Goal: Task Accomplishment & Management: Use online tool/utility

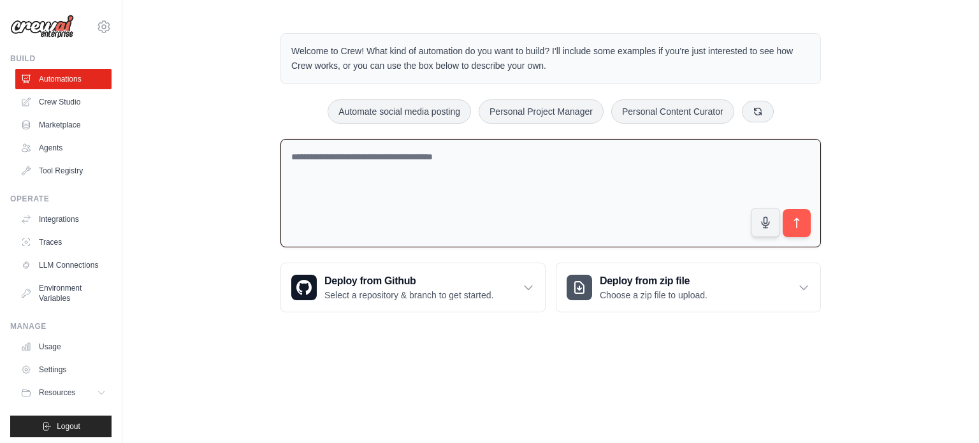
click at [364, 187] on textarea at bounding box center [550, 193] width 540 height 109
click at [352, 178] on textarea at bounding box center [550, 193] width 540 height 109
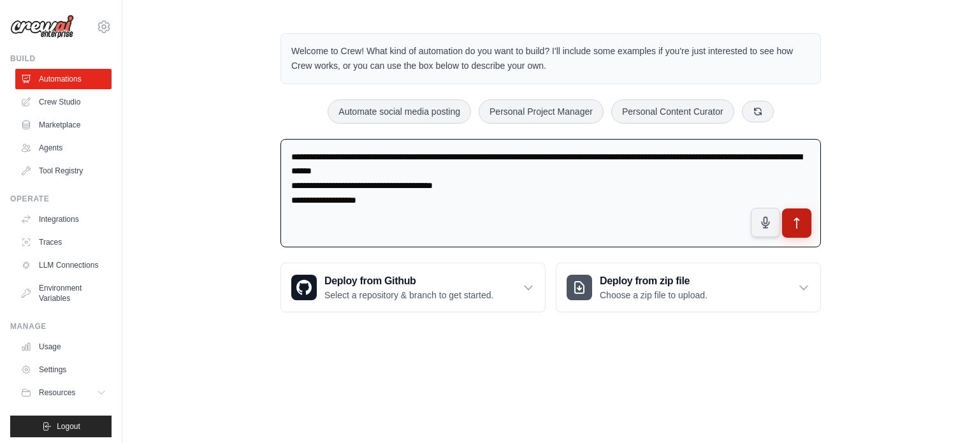
type textarea "**********"
click at [802, 227] on icon "submit" at bounding box center [796, 223] width 13 height 13
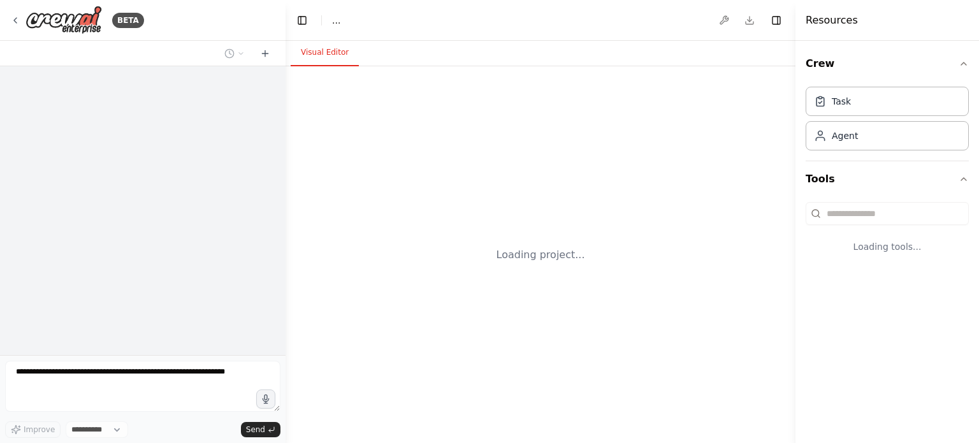
select select "****"
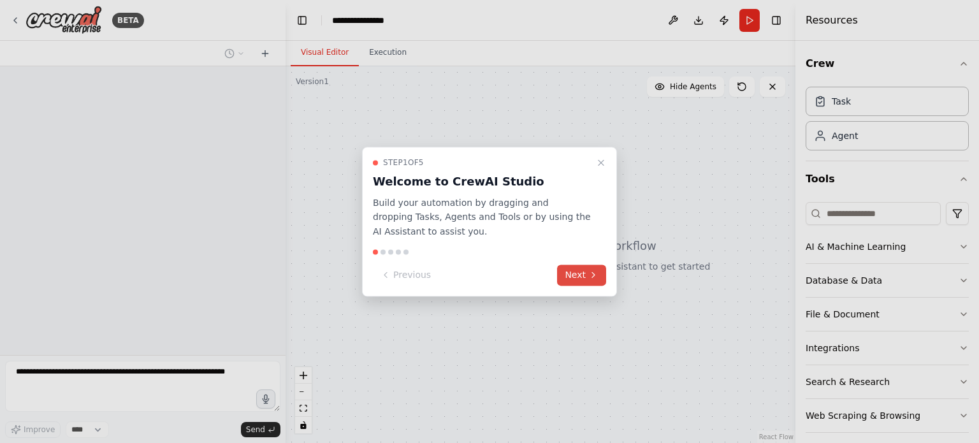
click at [587, 276] on button "Next" at bounding box center [581, 274] width 49 height 21
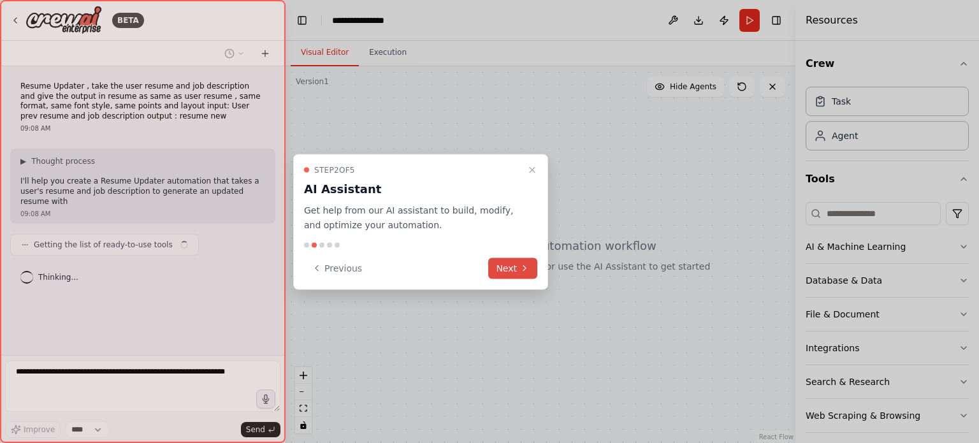
click at [505, 266] on button "Next" at bounding box center [512, 267] width 49 height 21
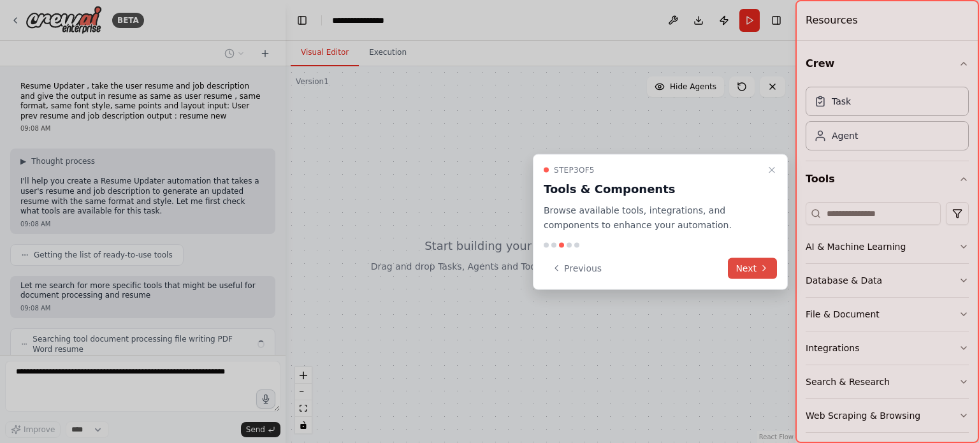
scroll to position [46, 0]
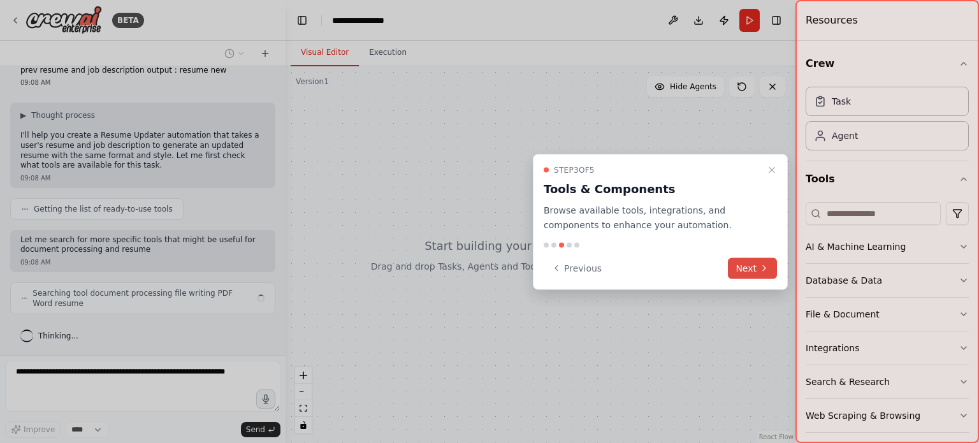
click at [749, 268] on button "Next" at bounding box center [752, 267] width 49 height 21
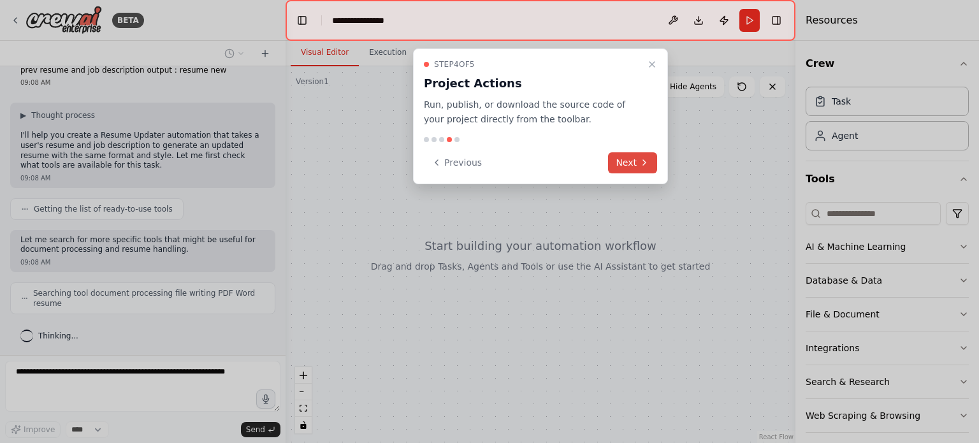
scroll to position [78, 0]
click at [638, 163] on button "Next" at bounding box center [632, 162] width 49 height 21
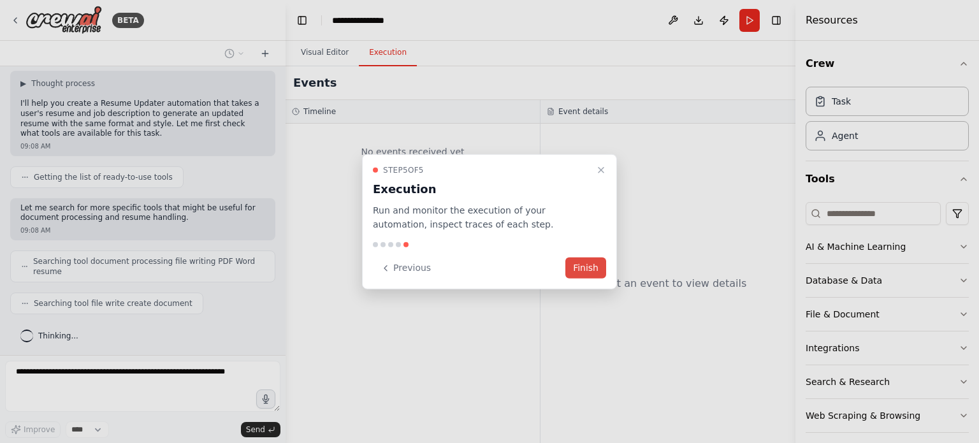
click at [581, 268] on button "Finish" at bounding box center [585, 267] width 41 height 21
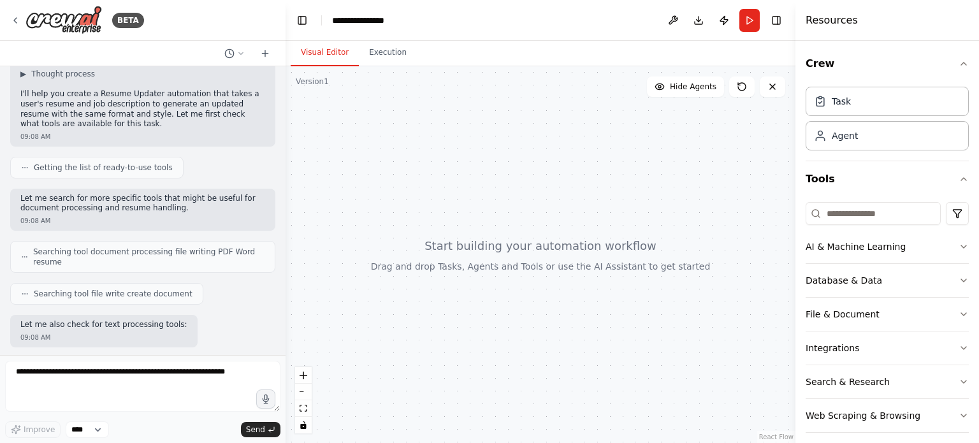
scroll to position [152, 0]
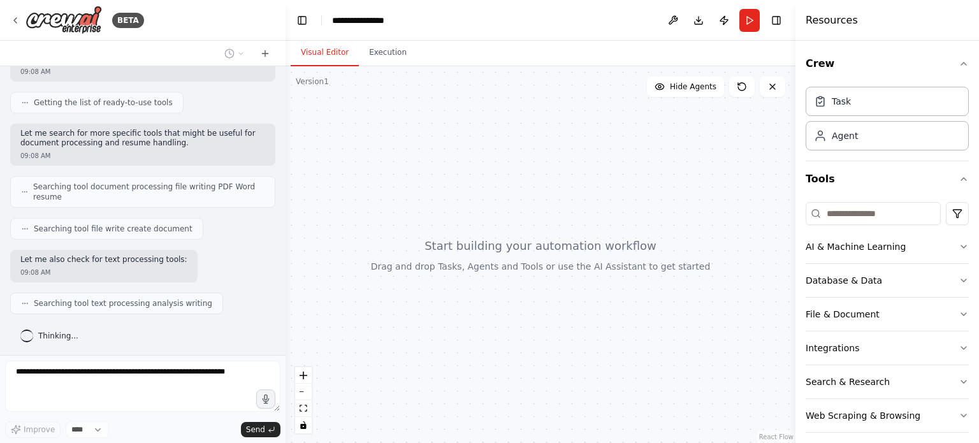
click at [403, 19] on header "**********" at bounding box center [540, 20] width 510 height 41
click at [405, 23] on icon "breadcrumb" at bounding box center [406, 20] width 10 height 10
click at [405, 20] on icon "breadcrumb" at bounding box center [406, 20] width 10 height 10
click at [377, 20] on div "**********" at bounding box center [364, 20] width 64 height 13
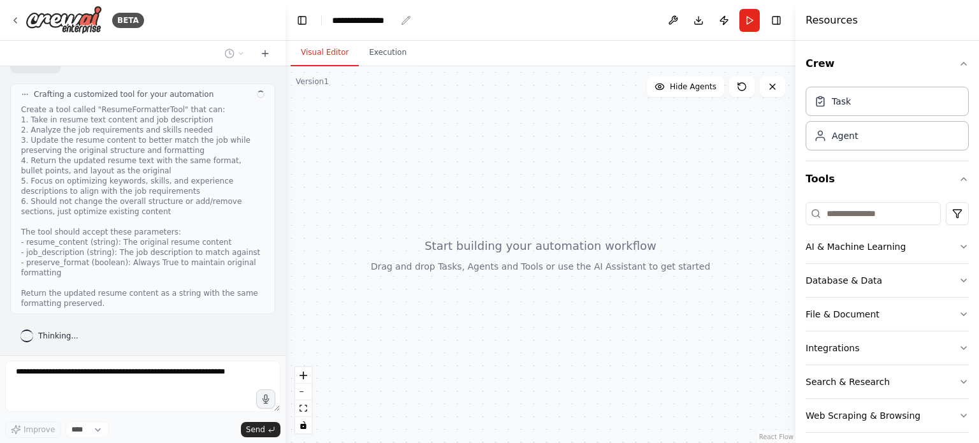
click at [394, 20] on div "**********" at bounding box center [364, 20] width 64 height 13
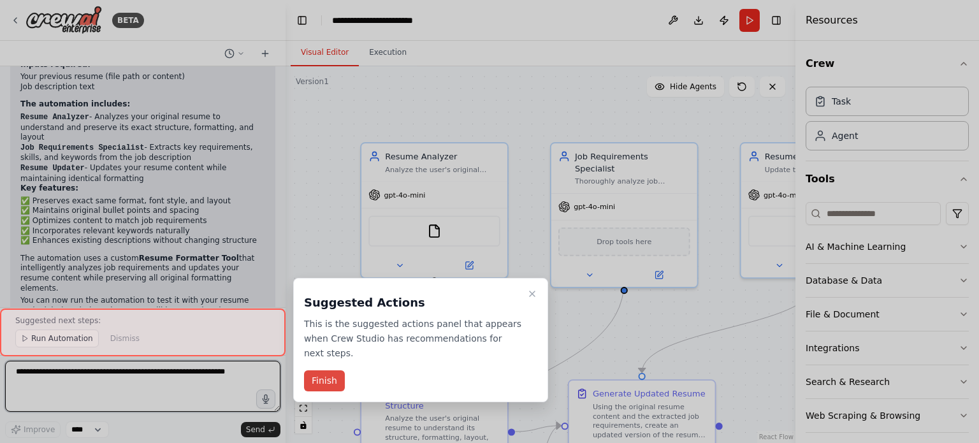
scroll to position [1272, 0]
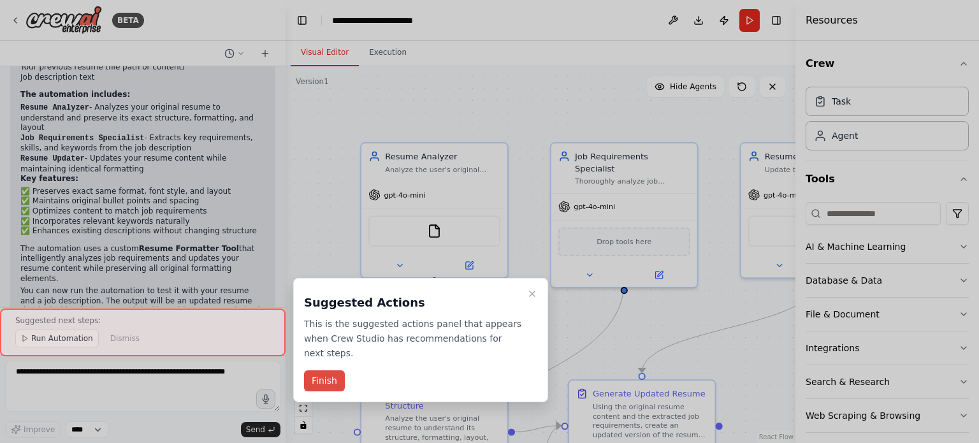
click at [321, 370] on button "Finish" at bounding box center [324, 380] width 41 height 21
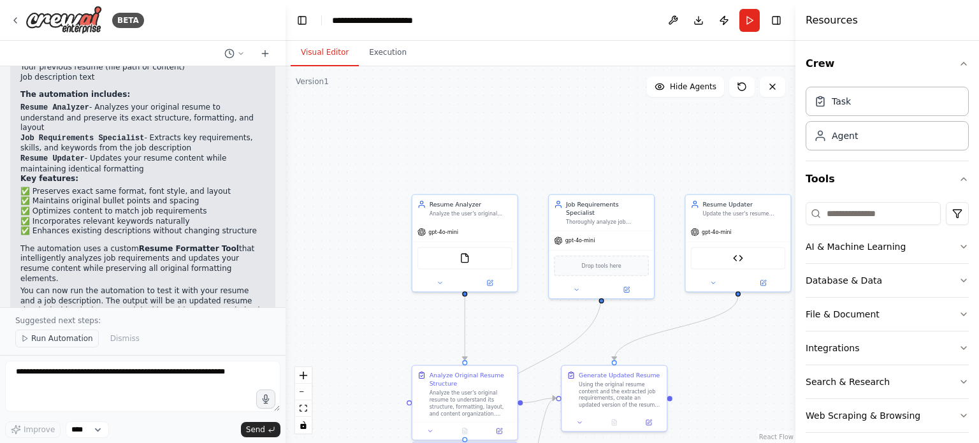
click at [38, 338] on span "Run Automation" at bounding box center [62, 338] width 62 height 10
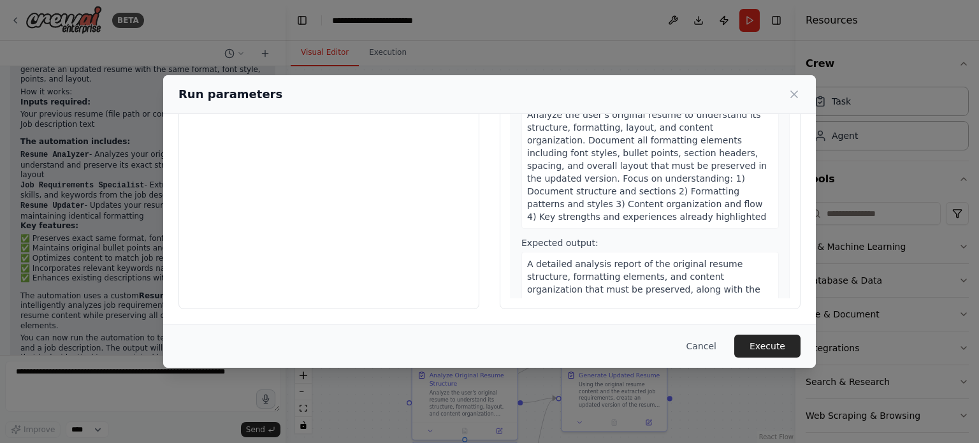
scroll to position [0, 0]
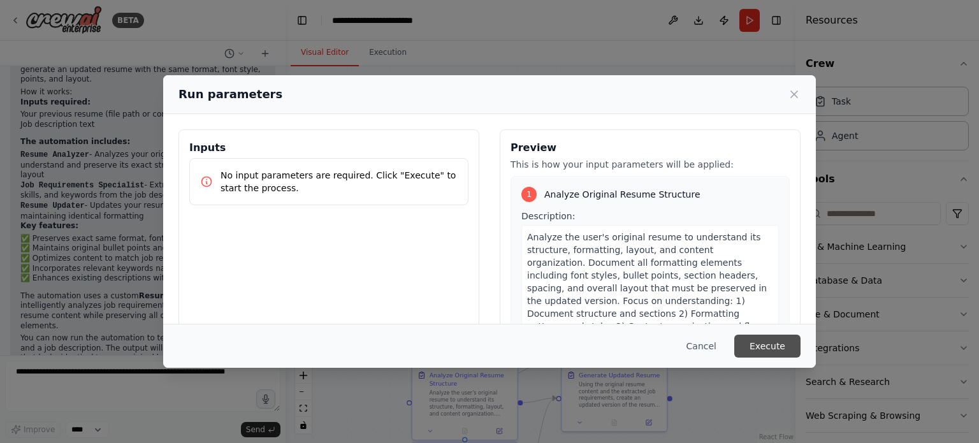
click at [780, 346] on button "Execute" at bounding box center [767, 346] width 66 height 23
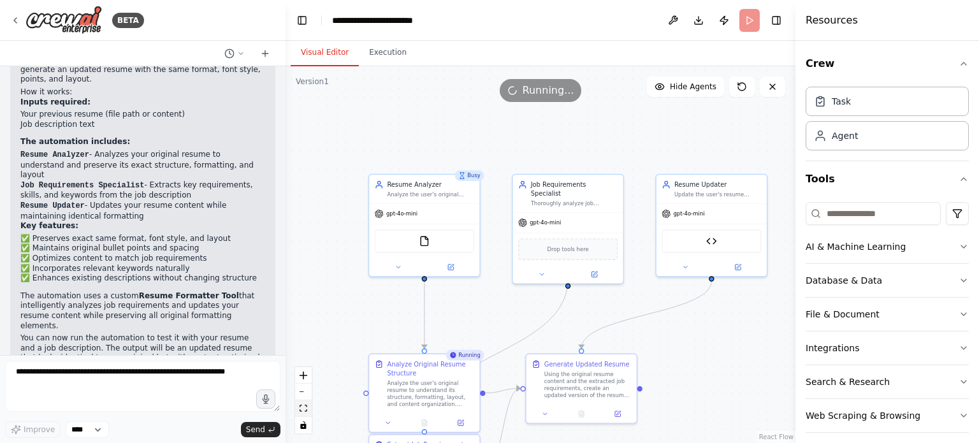
click at [301, 408] on icon "fit view" at bounding box center [303, 408] width 8 height 7
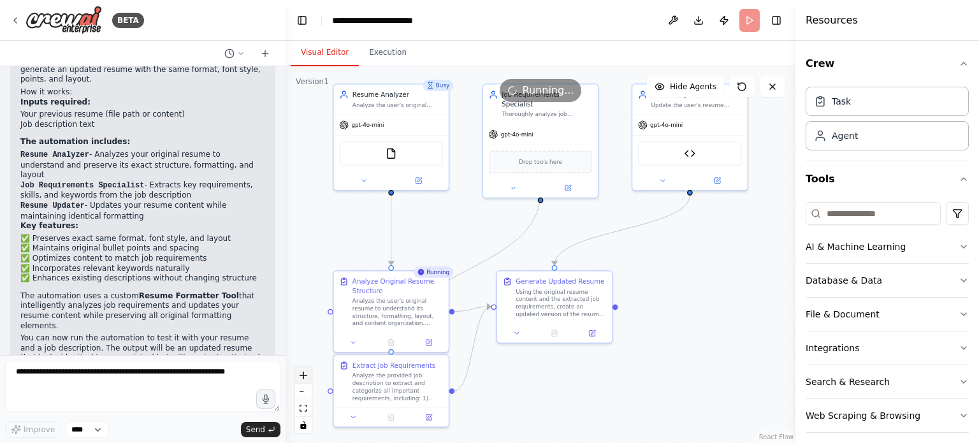
click at [303, 375] on icon "zoom in" at bounding box center [303, 375] width 8 height 8
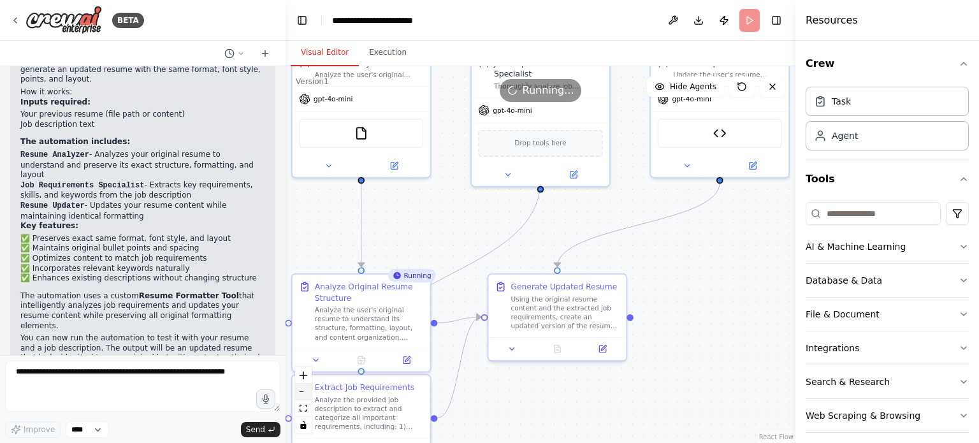
click at [299, 387] on button "zoom out" at bounding box center [303, 392] width 17 height 17
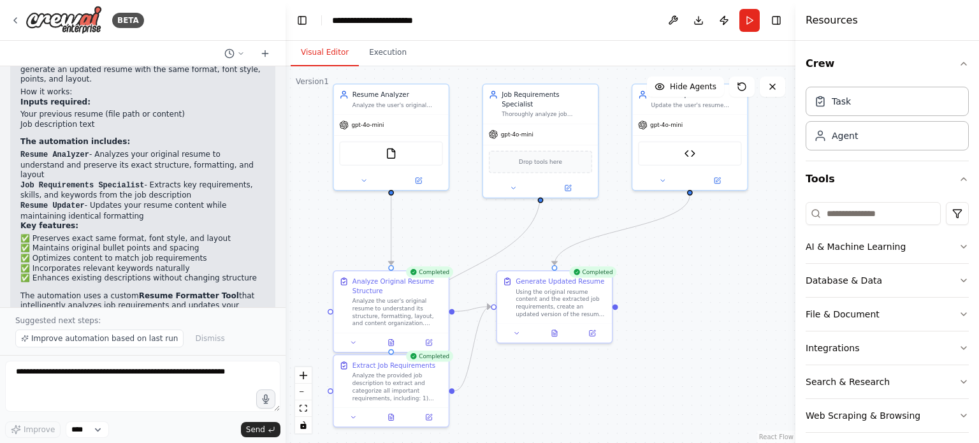
scroll to position [1272, 0]
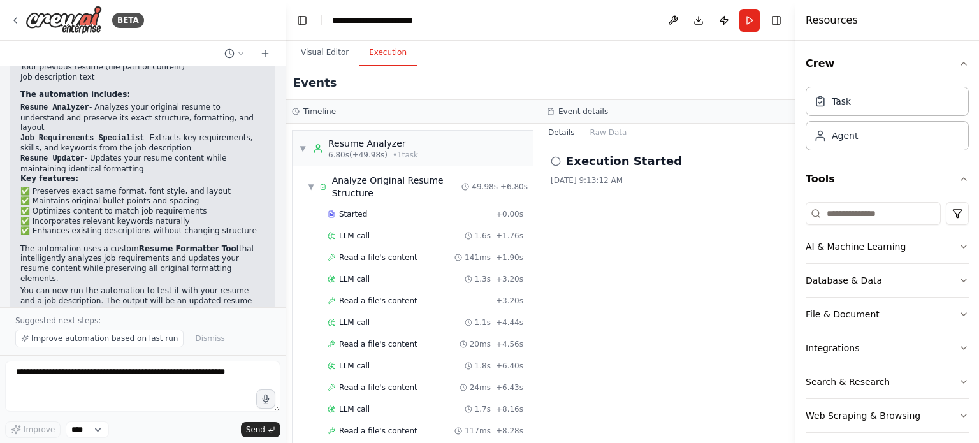
click at [376, 53] on button "Execution" at bounding box center [388, 53] width 58 height 27
click at [596, 131] on button "Raw Data" at bounding box center [608, 133] width 52 height 18
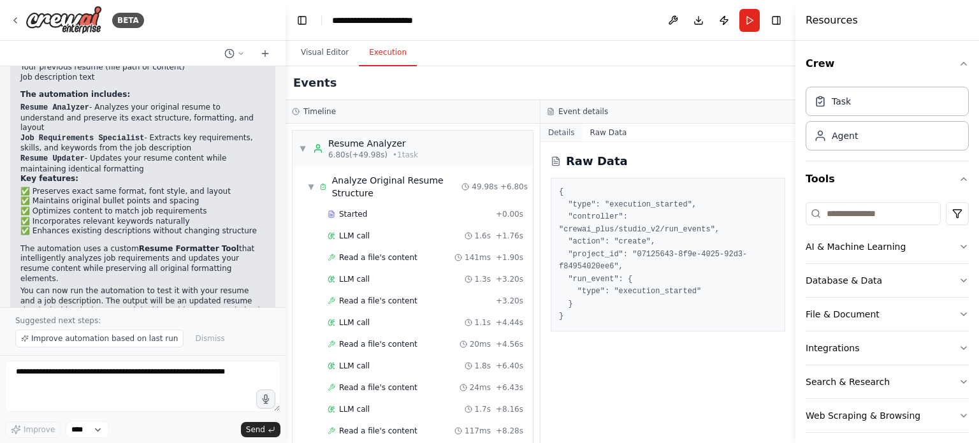
click at [565, 136] on button "Details" at bounding box center [561, 133] width 42 height 18
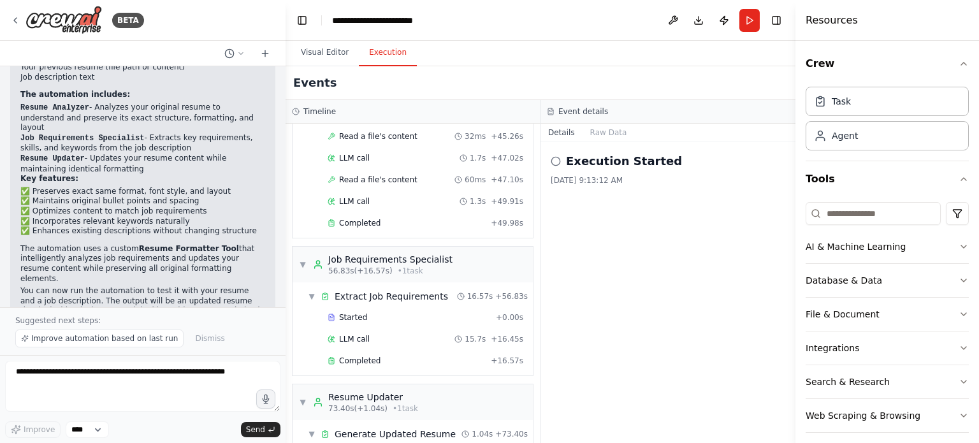
scroll to position [1186, 0]
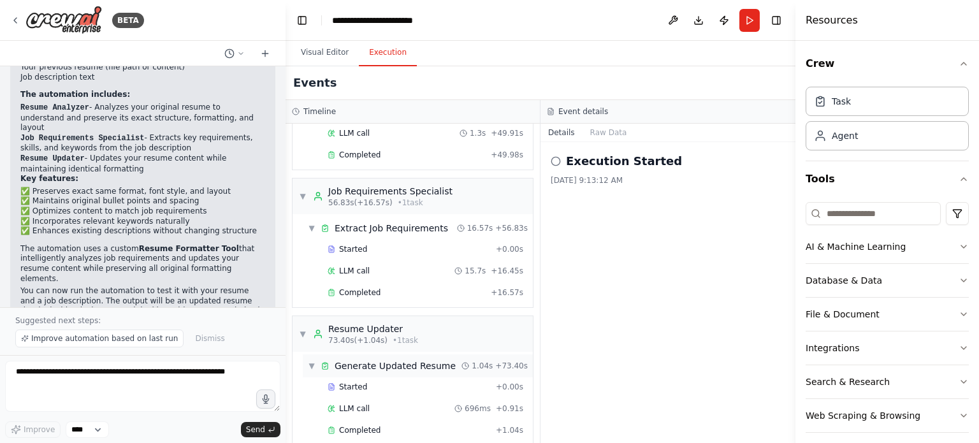
click at [352, 359] on div "Generate Updated Resume" at bounding box center [395, 365] width 121 height 13
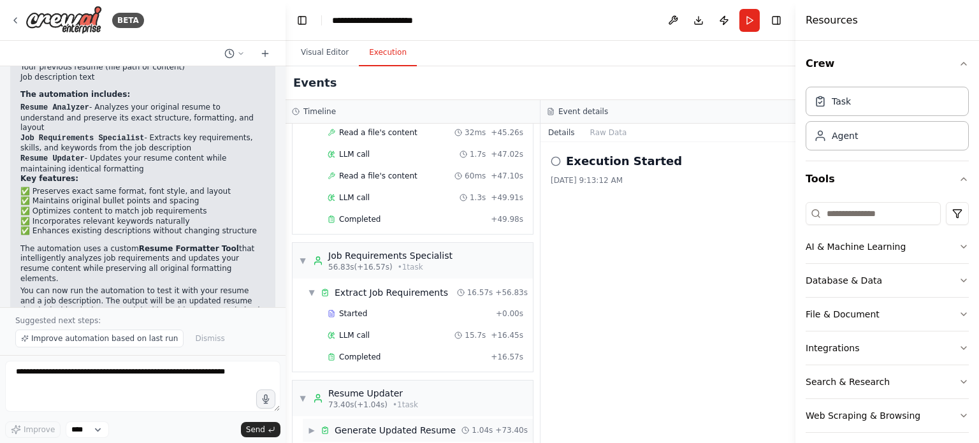
click at [349, 424] on div "Generate Updated Resume" at bounding box center [395, 430] width 121 height 13
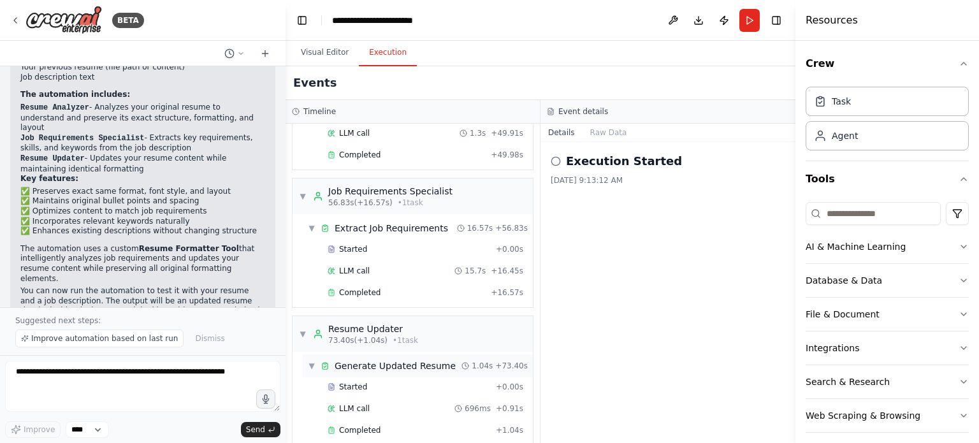
click at [349, 425] on span "Completed" at bounding box center [359, 430] width 41 height 10
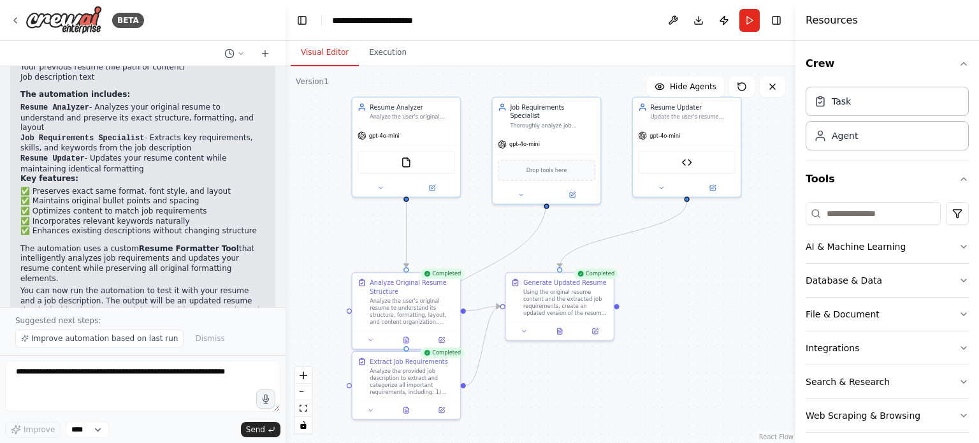
click at [313, 43] on button "Visual Editor" at bounding box center [325, 53] width 68 height 27
click at [407, 164] on img at bounding box center [406, 160] width 11 height 11
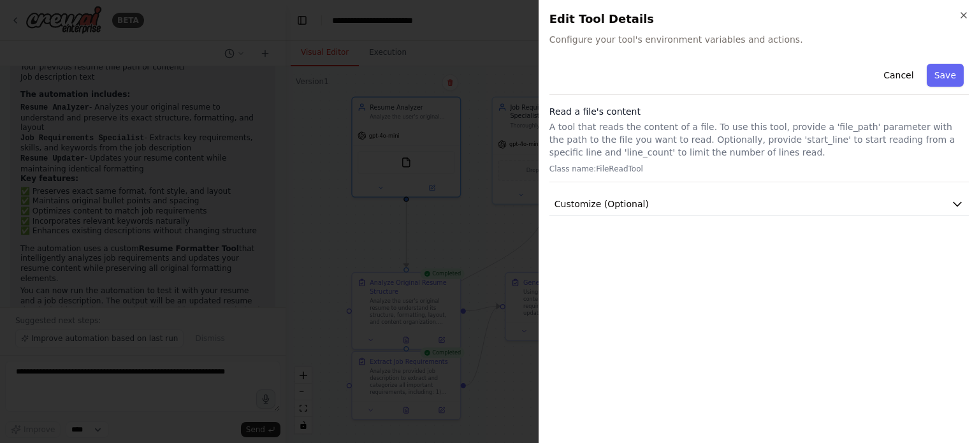
click at [621, 41] on span "Configure your tool's environment variables and actions." at bounding box center [758, 39] width 419 height 13
click at [963, 13] on icon "button" at bounding box center [963, 15] width 10 height 10
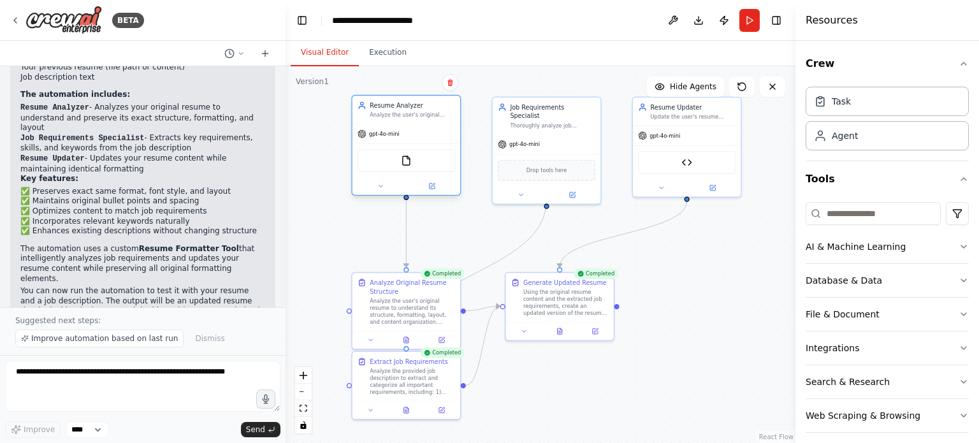
click at [431, 150] on div "FileReadTool" at bounding box center [405, 160] width 97 height 23
click at [407, 155] on img at bounding box center [406, 160] width 11 height 11
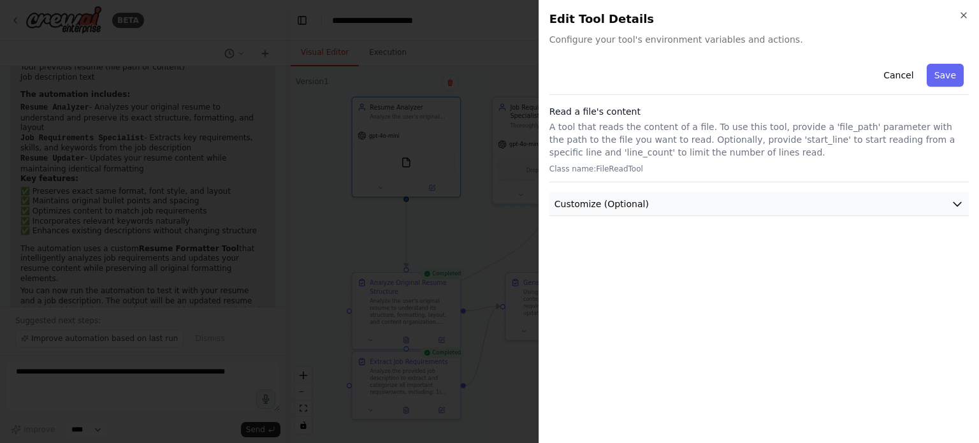
click at [690, 212] on button "Customize (Optional)" at bounding box center [758, 204] width 419 height 24
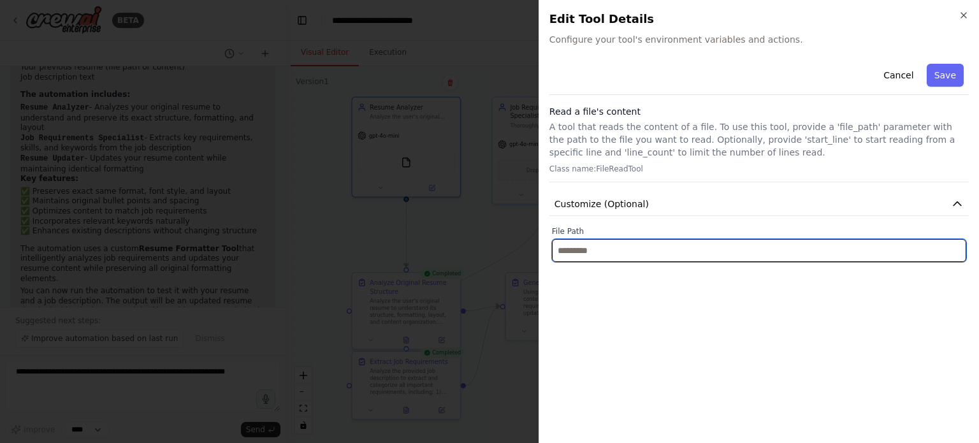
click at [651, 249] on input "text" at bounding box center [759, 250] width 414 height 23
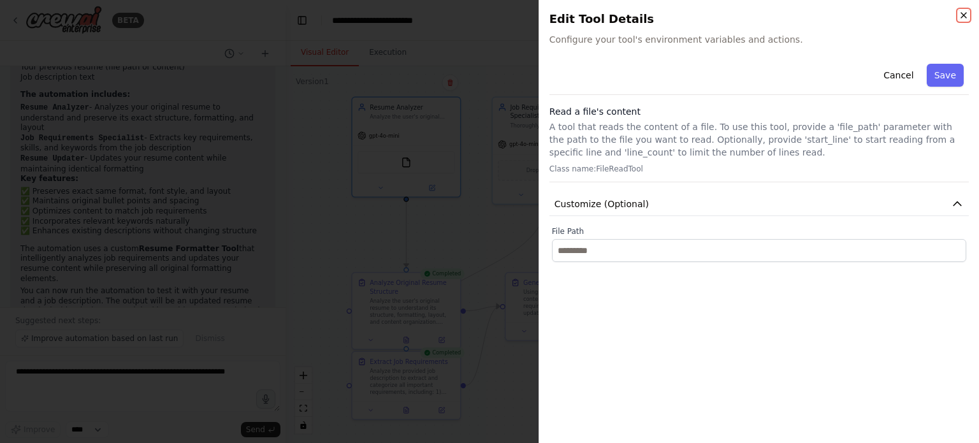
click at [963, 11] on icon "button" at bounding box center [963, 15] width 10 height 10
